Goal: Transaction & Acquisition: Purchase product/service

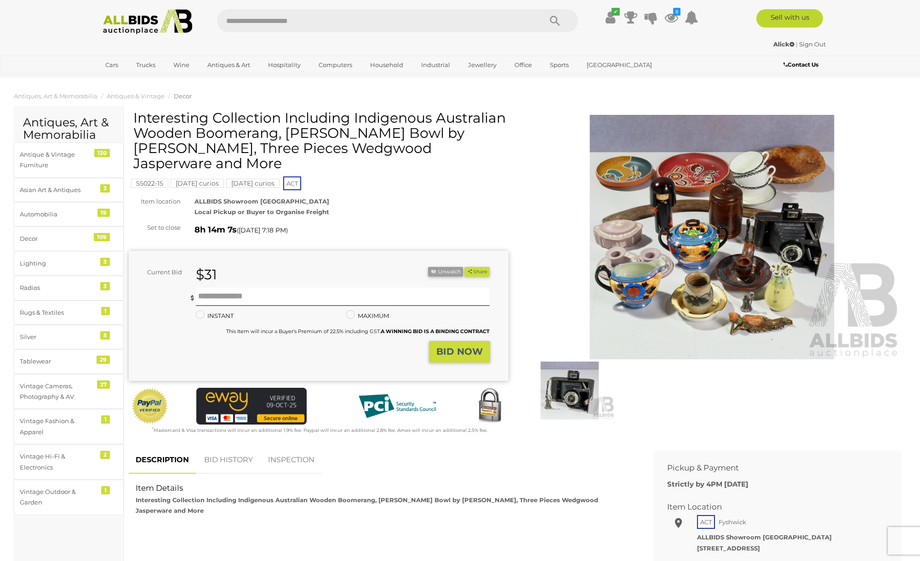
click at [750, 236] on img at bounding box center [712, 237] width 380 height 245
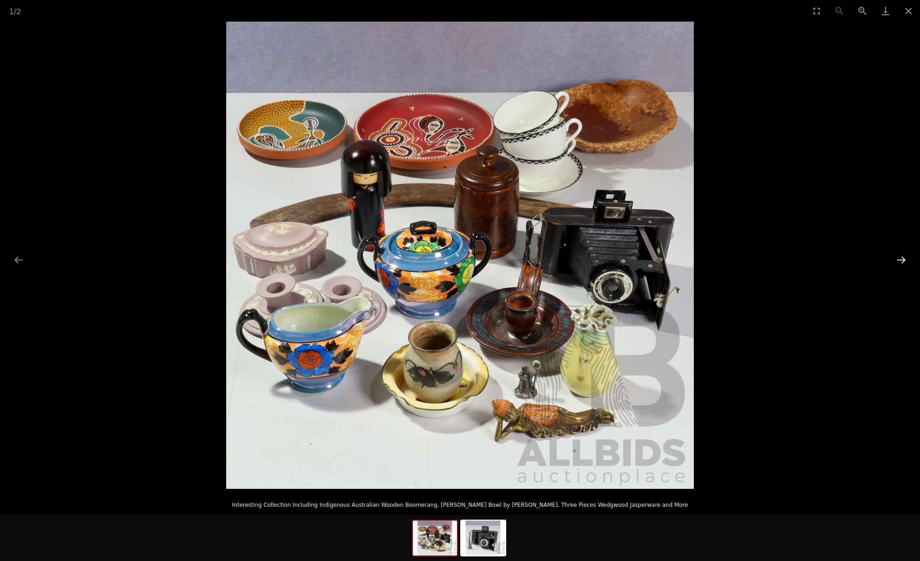
click at [906, 265] on button "Next slide" at bounding box center [900, 260] width 19 height 18
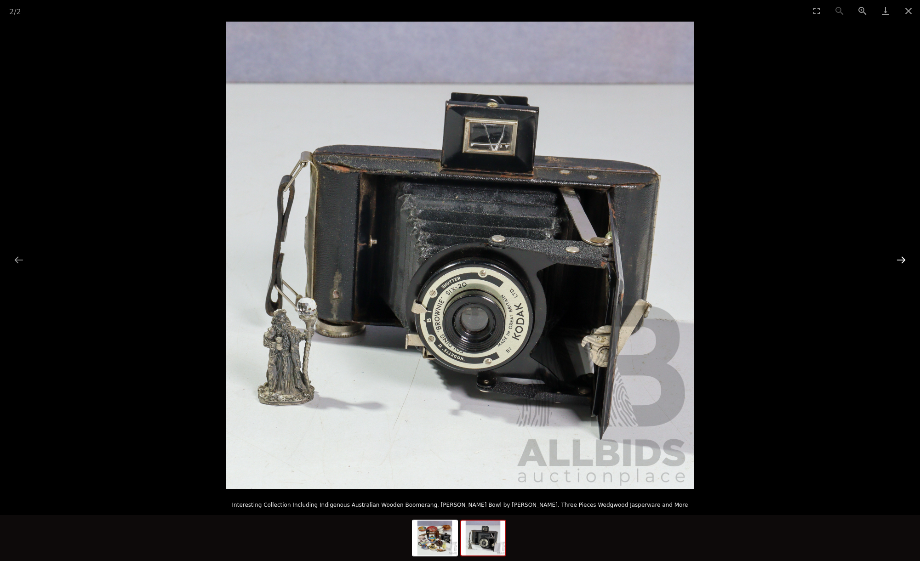
scroll to position [1, 0]
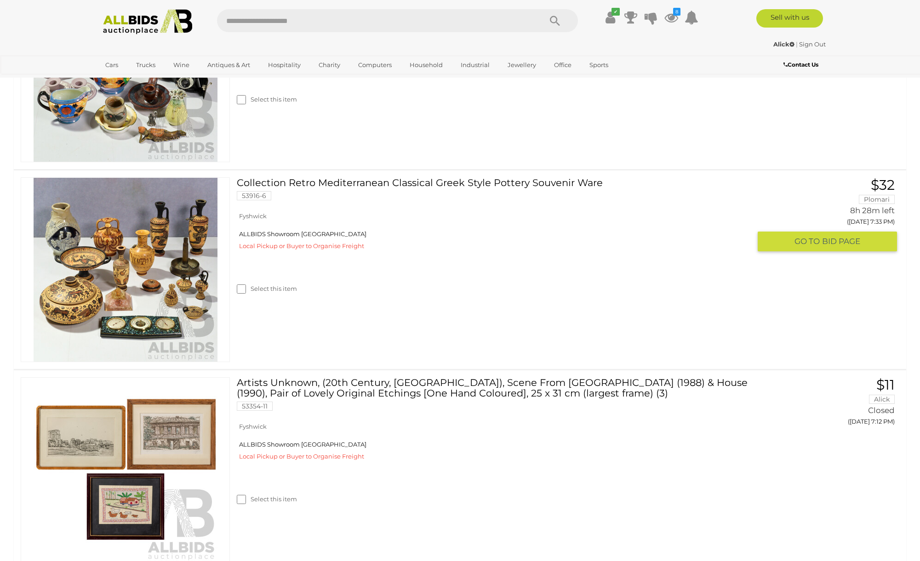
scroll to position [1498, 0]
click at [151, 274] on img at bounding box center [126, 269] width 184 height 184
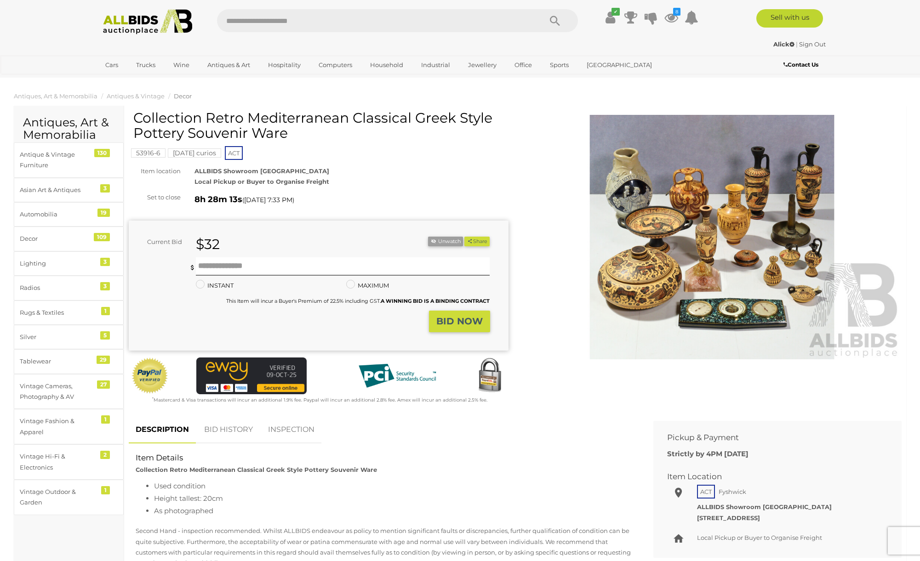
click at [731, 248] on img at bounding box center [712, 237] width 380 height 245
